Goal: Contribute content: Add original content to the website for others to see

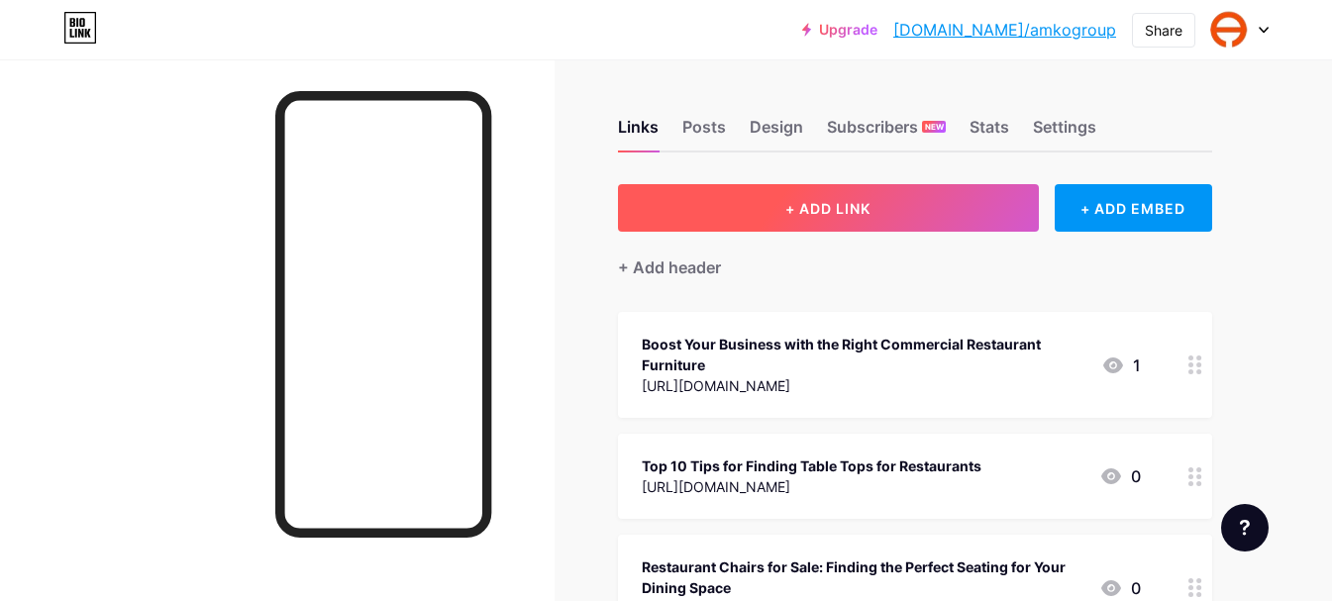
click at [762, 204] on button "+ ADD LINK" at bounding box center [828, 208] width 421 height 48
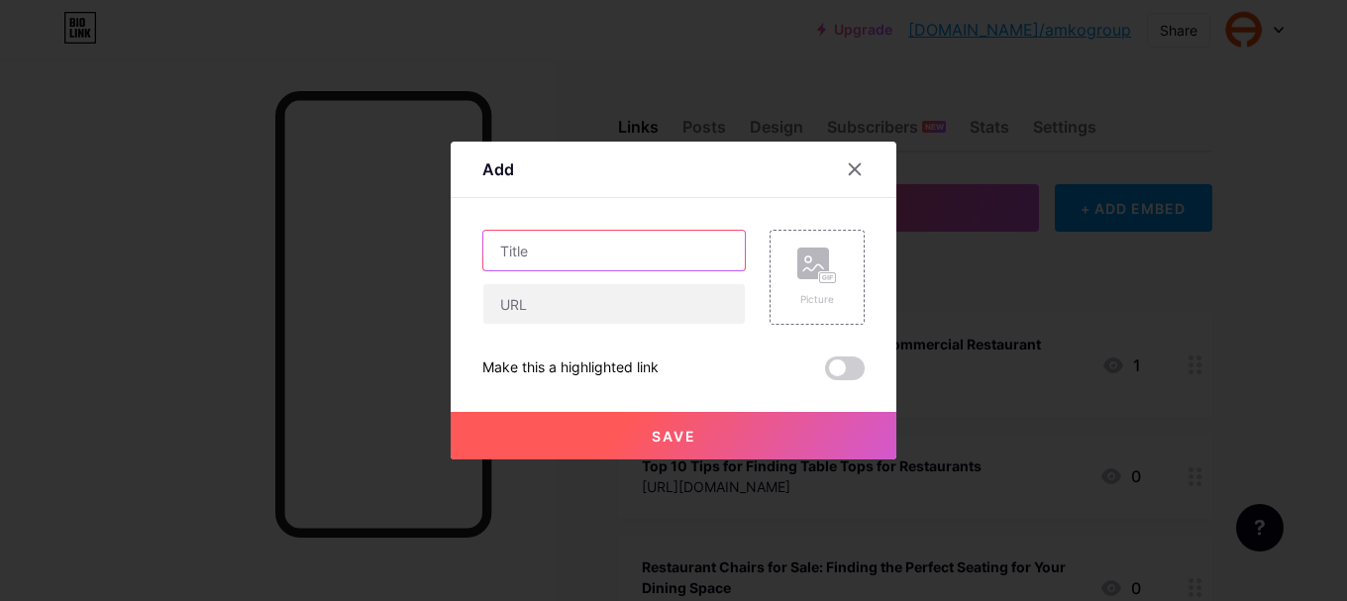
click at [580, 257] on input "text" at bounding box center [613, 251] width 261 height 40
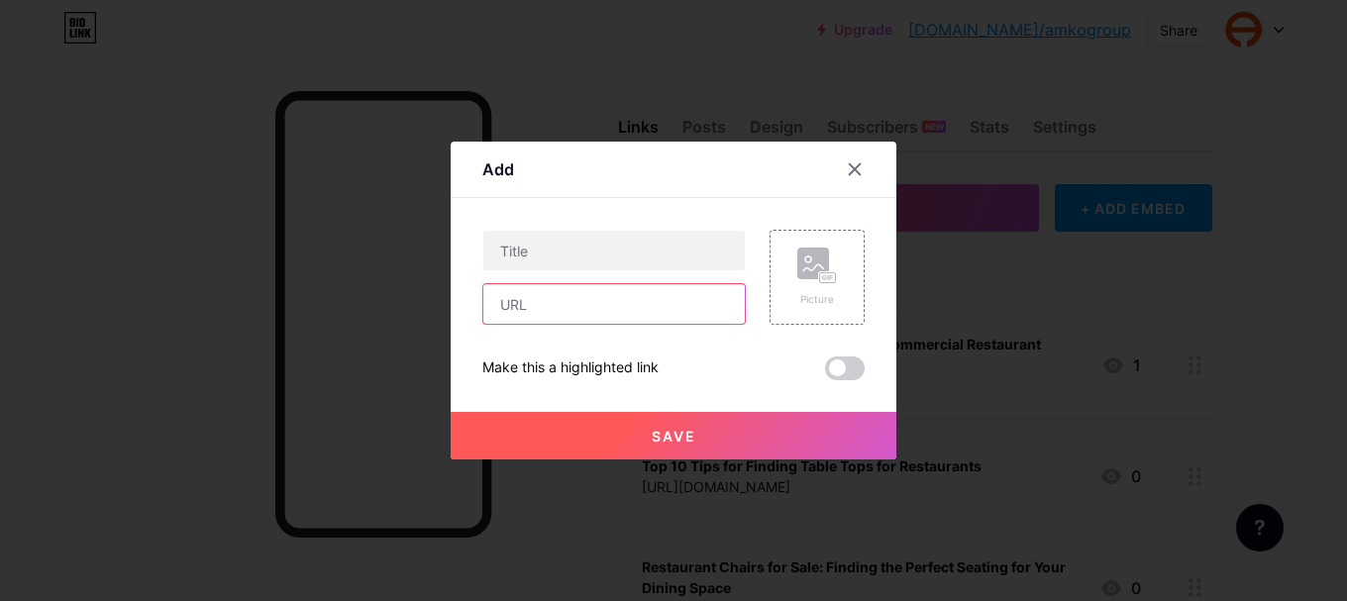
click at [547, 307] on input "text" at bounding box center [613, 304] width 261 height 40
paste input "[URL][DOMAIN_NAME]"
type input "[URL][DOMAIN_NAME]"
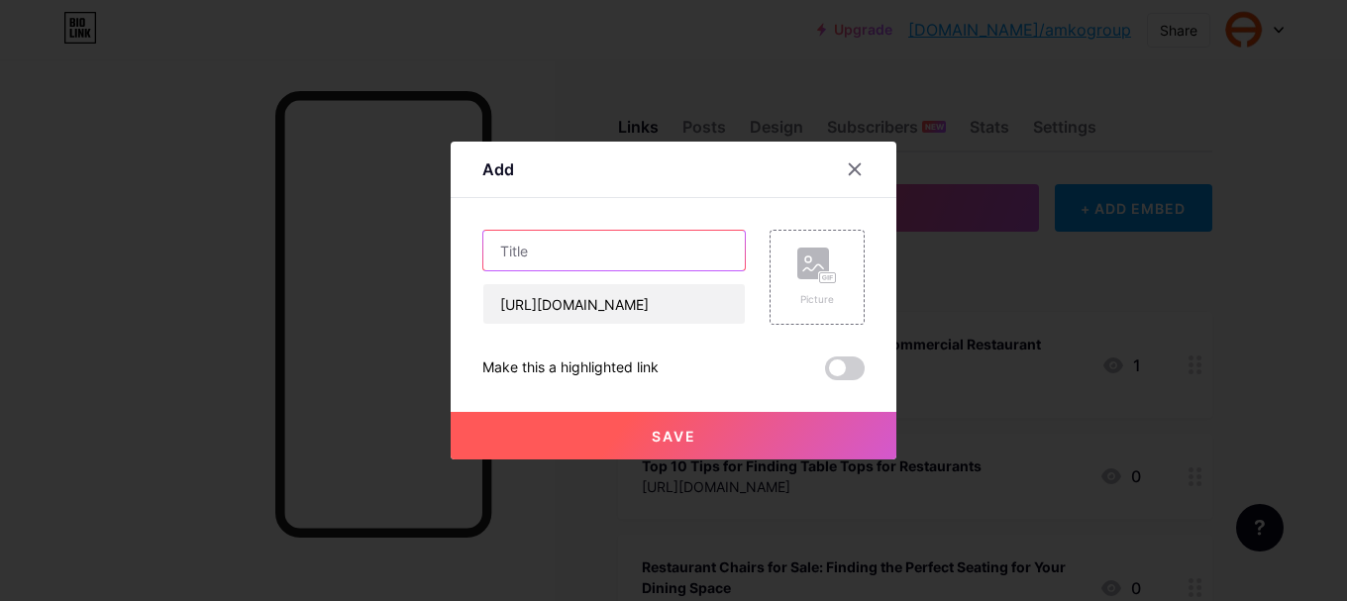
click at [564, 244] on input "text" at bounding box center [613, 251] width 261 height 40
paste input "AMKO Group Unveils Premium Luxury Restaurant Furniture Collection in [GEOGRAPHI…"
type input "AMKO Group Unveils Premium Luxury Restaurant Furniture Collection in [GEOGRAPHI…"
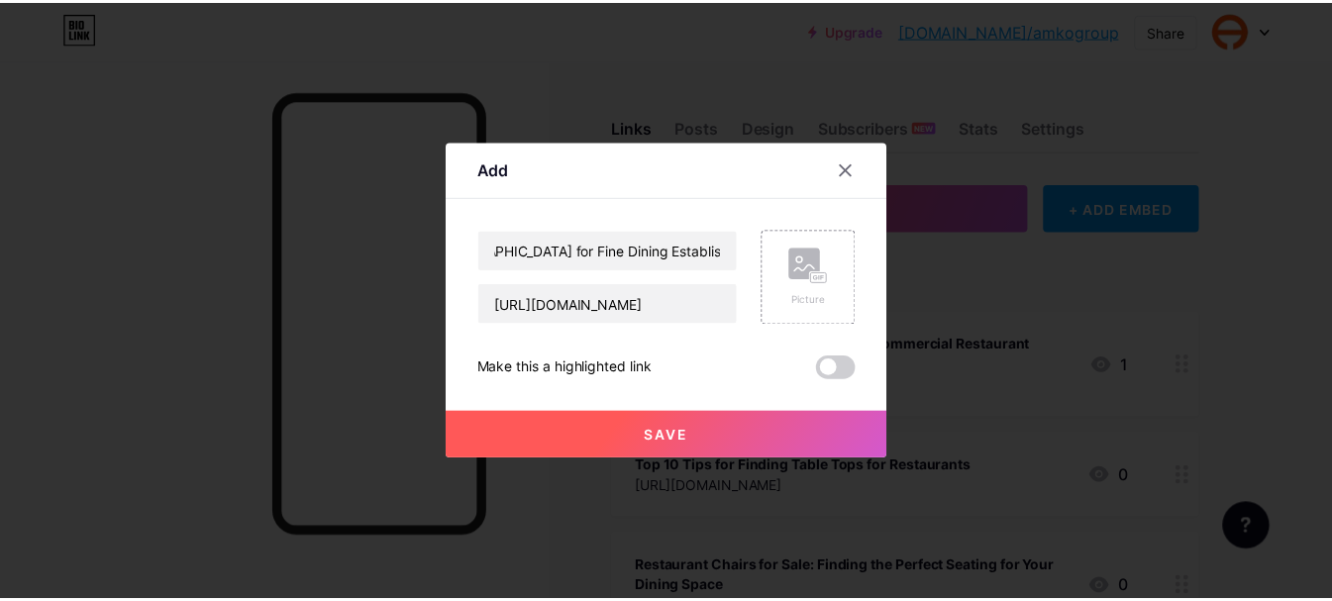
scroll to position [0, 0]
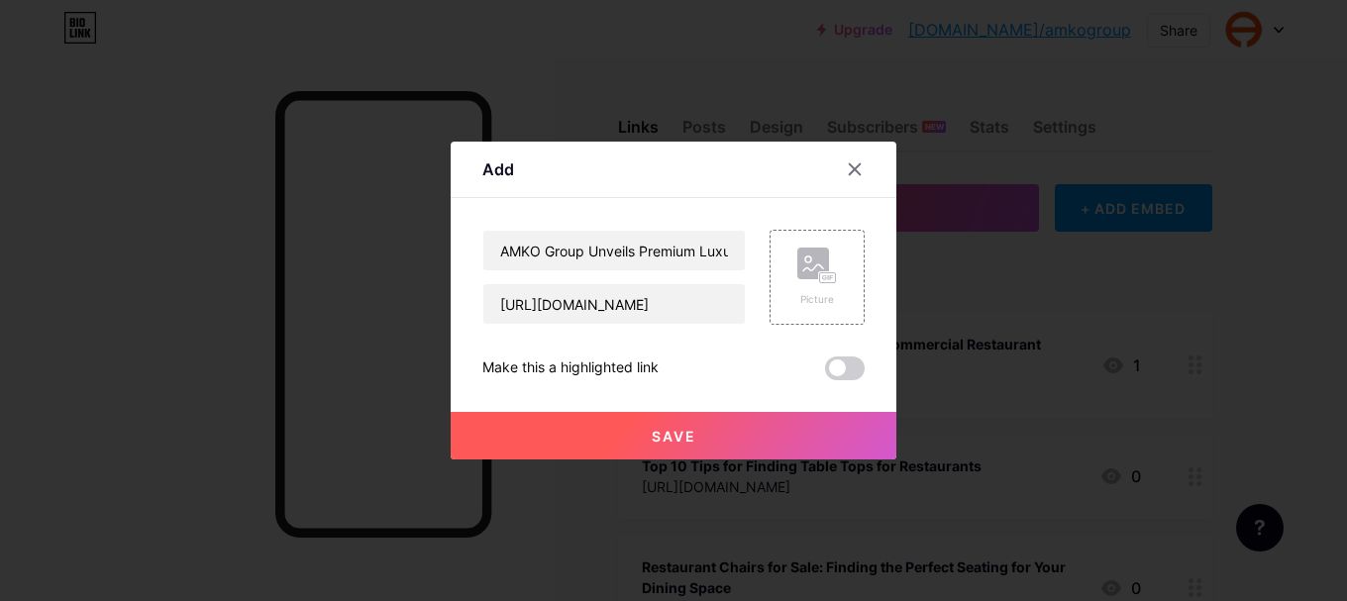
click at [656, 426] on button "Save" at bounding box center [674, 436] width 446 height 48
